Goal: Task Accomplishment & Management: Manage account settings

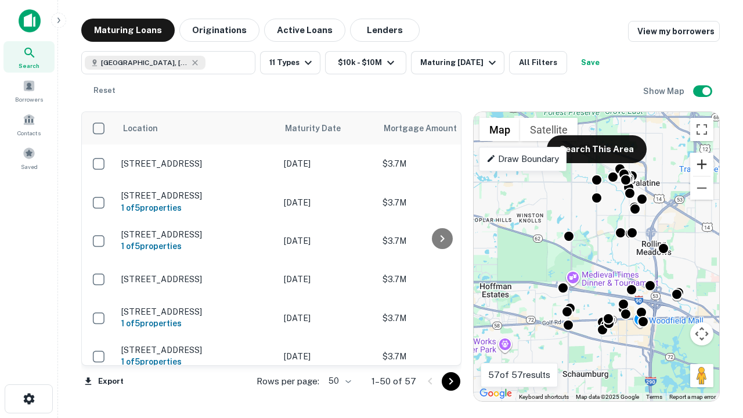
click at [702, 164] on button "Zoom in" at bounding box center [701, 164] width 23 height 23
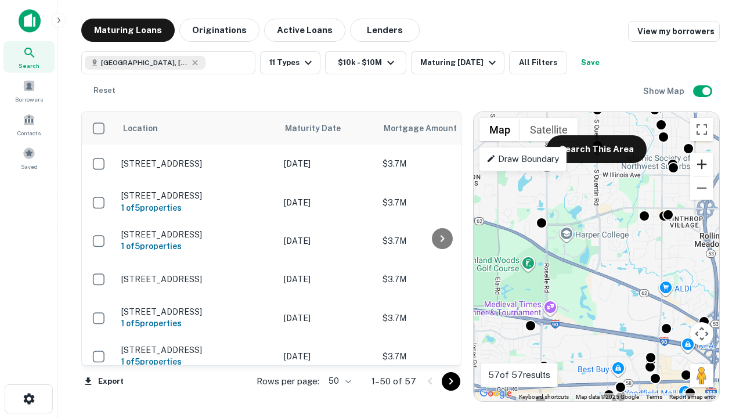
click at [702, 164] on button "Zoom in" at bounding box center [701, 164] width 23 height 23
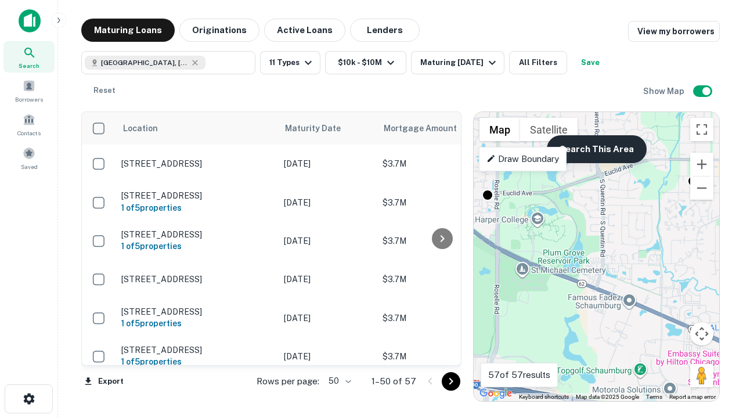
click at [596, 149] on button "Search This Area" at bounding box center [597, 149] width 100 height 28
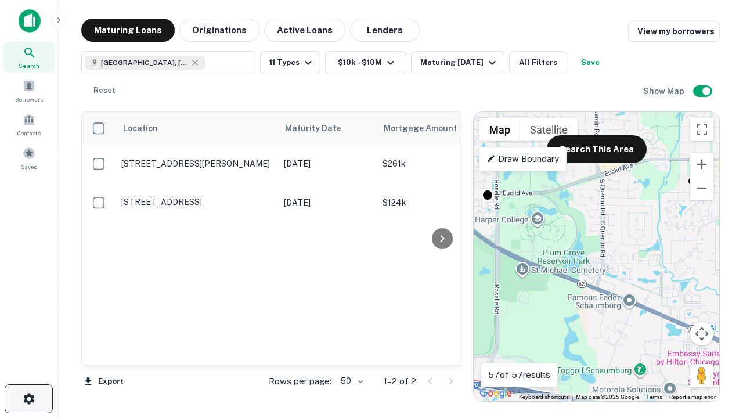
click at [28, 399] on icon "button" at bounding box center [29, 399] width 14 height 14
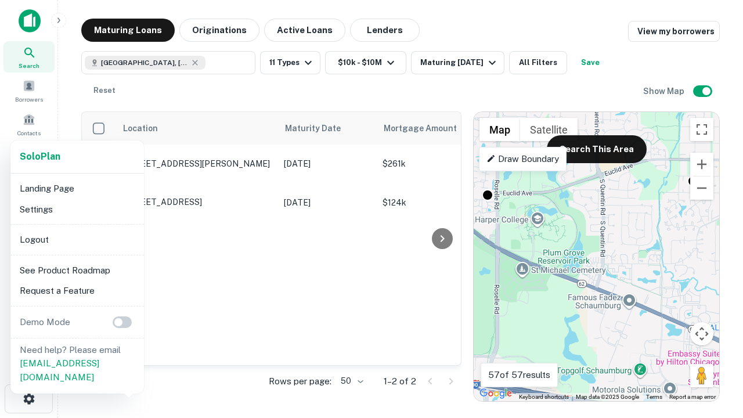
click at [77, 239] on li "Logout" at bounding box center [77, 239] width 124 height 21
